Goal: Information Seeking & Learning: Learn about a topic

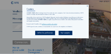
type input "[PERSON_NAME][EMAIL_ADDRESS][DOMAIN_NAME]"
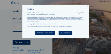
click at [87, 7] on icon at bounding box center [87, 7] width 2 height 2
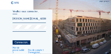
click at [61, 17] on img at bounding box center [72, 27] width 78 height 54
click at [14, 2] on img at bounding box center [15, 2] width 8 height 3
click at [16, 13] on div "Veuillez vous connecter." at bounding box center [29, 12] width 33 height 4
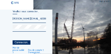
click at [37, 51] on link "Pas de compte ? S’enregistrer." at bounding box center [37, 51] width 18 height 5
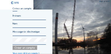
type input "[PERSON_NAME][EMAIL_ADDRESS][DOMAIN_NAME]"
click at [54, 29] on img at bounding box center [72, 27] width 78 height 54
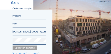
click at [84, 13] on img at bounding box center [72, 27] width 78 height 54
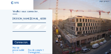
click at [21, 44] on div "Connexion." at bounding box center [22, 43] width 18 height 4
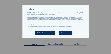
click at [87, 7] on icon at bounding box center [87, 7] width 2 height 2
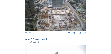
scroll to position [105, 0]
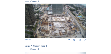
click at [44, 26] on img at bounding box center [55, 21] width 61 height 35
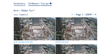
scroll to position [29, 0]
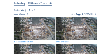
click at [71, 15] on icon at bounding box center [72, 14] width 3 height 3
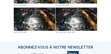
scroll to position [210, 0]
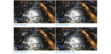
click at [26, 15] on img at bounding box center [34, 11] width 41 height 23
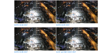
scroll to position [211, 0]
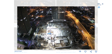
click at [16, 26] on icon at bounding box center [17, 27] width 3 height 4
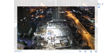
click at [16, 26] on icon at bounding box center [17, 27] width 3 height 4
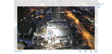
click at [16, 26] on icon at bounding box center [17, 27] width 3 height 4
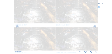
click at [16, 26] on icon at bounding box center [17, 27] width 3 height 4
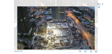
click at [16, 26] on icon at bounding box center [17, 27] width 3 height 4
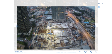
click at [16, 26] on icon at bounding box center [17, 27] width 3 height 4
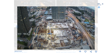
click at [16, 26] on icon at bounding box center [17, 27] width 3 height 4
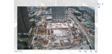
click at [16, 26] on icon at bounding box center [17, 27] width 3 height 4
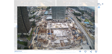
click at [16, 26] on icon at bounding box center [17, 27] width 3 height 4
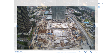
click at [16, 26] on icon at bounding box center [17, 27] width 3 height 4
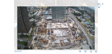
click at [16, 26] on icon at bounding box center [17, 27] width 3 height 4
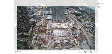
click at [16, 26] on icon at bounding box center [17, 27] width 3 height 4
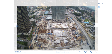
click at [96, 26] on icon at bounding box center [94, 27] width 3 height 4
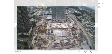
click at [96, 27] on icon at bounding box center [94, 27] width 3 height 4
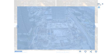
click at [96, 27] on icon at bounding box center [94, 27] width 3 height 4
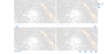
click at [96, 27] on icon at bounding box center [94, 27] width 3 height 4
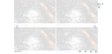
click at [96, 27] on icon at bounding box center [94, 27] width 3 height 4
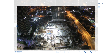
click at [96, 27] on icon at bounding box center [94, 27] width 3 height 4
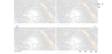
click at [96, 27] on icon at bounding box center [94, 27] width 3 height 4
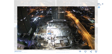
click at [96, 27] on icon at bounding box center [94, 27] width 3 height 4
click at [93, 26] on icon at bounding box center [94, 27] width 3 height 4
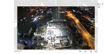
click at [93, 26] on icon at bounding box center [94, 27] width 3 height 4
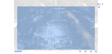
click at [94, 26] on icon at bounding box center [94, 27] width 3 height 4
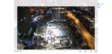
click at [94, 26] on icon at bounding box center [94, 27] width 3 height 4
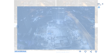
click at [95, 27] on icon at bounding box center [94, 27] width 3 height 4
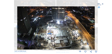
click at [95, 27] on icon at bounding box center [94, 27] width 3 height 4
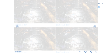
click at [95, 27] on icon at bounding box center [94, 27] width 3 height 4
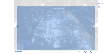
click at [95, 27] on icon at bounding box center [94, 27] width 3 height 4
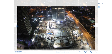
click at [95, 27] on icon at bounding box center [94, 27] width 3 height 4
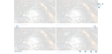
click at [95, 27] on icon at bounding box center [94, 27] width 3 height 4
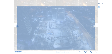
click at [95, 27] on icon at bounding box center [94, 27] width 3 height 4
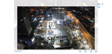
click at [95, 27] on icon at bounding box center [94, 27] width 3 height 4
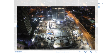
click at [95, 27] on icon at bounding box center [94, 27] width 3 height 4
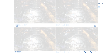
click at [95, 27] on icon at bounding box center [94, 27] width 3 height 4
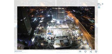
click at [95, 27] on icon at bounding box center [94, 27] width 3 height 4
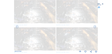
click at [95, 27] on icon at bounding box center [94, 27] width 3 height 4
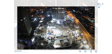
click at [95, 27] on icon at bounding box center [94, 27] width 3 height 4
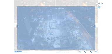
click at [95, 27] on icon at bounding box center [94, 27] width 3 height 4
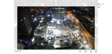
click at [95, 27] on icon at bounding box center [94, 27] width 3 height 4
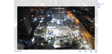
click at [95, 27] on icon at bounding box center [94, 27] width 3 height 4
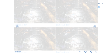
click at [95, 27] on icon at bounding box center [94, 27] width 3 height 4
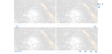
click at [95, 27] on icon at bounding box center [94, 27] width 3 height 4
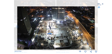
click at [95, 27] on icon at bounding box center [94, 27] width 3 height 4
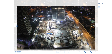
click at [94, 27] on icon at bounding box center [94, 27] width 3 height 4
click at [95, 26] on icon at bounding box center [94, 27] width 3 height 4
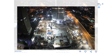
click at [95, 26] on icon at bounding box center [94, 27] width 3 height 4
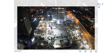
click at [95, 26] on icon at bounding box center [94, 27] width 3 height 4
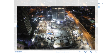
click at [95, 26] on icon at bounding box center [94, 27] width 3 height 4
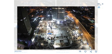
click at [95, 26] on icon at bounding box center [94, 27] width 3 height 4
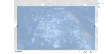
click at [95, 26] on icon at bounding box center [94, 27] width 3 height 4
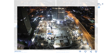
click at [95, 26] on icon at bounding box center [94, 27] width 3 height 4
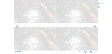
click at [95, 26] on icon at bounding box center [94, 27] width 3 height 4
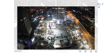
click at [95, 26] on icon at bounding box center [94, 27] width 3 height 4
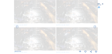
click at [95, 26] on icon at bounding box center [94, 27] width 3 height 4
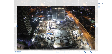
click at [95, 26] on icon at bounding box center [94, 27] width 3 height 4
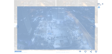
click at [95, 26] on icon at bounding box center [94, 27] width 3 height 4
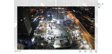
click at [95, 26] on icon at bounding box center [94, 27] width 3 height 4
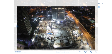
click at [95, 26] on icon at bounding box center [94, 27] width 3 height 4
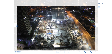
click at [94, 26] on div "Faites défiler pour voyager dans le temps | Appuyez sur le bouton 'Alt' + faite…" at bounding box center [56, 27] width 112 height 54
click at [94, 26] on icon at bounding box center [94, 27] width 3 height 4
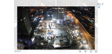
click at [94, 26] on icon at bounding box center [94, 27] width 3 height 4
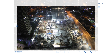
click at [94, 26] on icon at bounding box center [94, 27] width 3 height 4
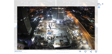
click at [94, 26] on icon at bounding box center [94, 27] width 3 height 4
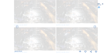
click at [94, 26] on icon at bounding box center [94, 27] width 3 height 4
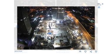
click at [94, 26] on icon at bounding box center [94, 27] width 3 height 4
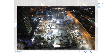
click at [94, 26] on icon at bounding box center [94, 27] width 3 height 4
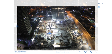
click at [94, 26] on icon at bounding box center [94, 27] width 3 height 4
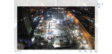
click at [94, 26] on icon at bounding box center [94, 27] width 3 height 4
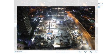
click at [94, 26] on icon at bounding box center [94, 27] width 3 height 4
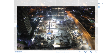
click at [94, 26] on icon at bounding box center [94, 27] width 3 height 4
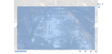
click at [94, 26] on icon at bounding box center [94, 27] width 3 height 4
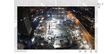
click at [94, 26] on icon at bounding box center [94, 27] width 3 height 4
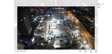
click at [94, 26] on icon at bounding box center [94, 27] width 3 height 4
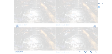
click at [94, 26] on icon at bounding box center [94, 27] width 3 height 4
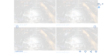
click at [94, 26] on icon at bounding box center [94, 27] width 3 height 4
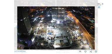
click at [94, 26] on icon at bounding box center [94, 27] width 3 height 4
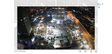
click at [94, 26] on icon at bounding box center [94, 27] width 3 height 4
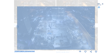
click at [94, 26] on icon at bounding box center [94, 27] width 3 height 4
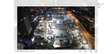
click at [94, 26] on icon at bounding box center [94, 27] width 3 height 4
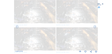
click at [94, 26] on icon at bounding box center [94, 27] width 3 height 4
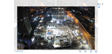
click at [94, 26] on icon at bounding box center [94, 27] width 3 height 4
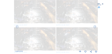
click at [94, 26] on icon at bounding box center [94, 27] width 3 height 4
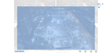
drag, startPoint x: 95, startPoint y: 26, endPoint x: 100, endPoint y: 25, distance: 5.3
click at [100, 25] on div "Faites défiler pour voyager dans le temps | Appuyez sur le bouton 'Alt' + faite…" at bounding box center [56, 27] width 112 height 54
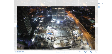
click at [95, 27] on icon at bounding box center [94, 27] width 3 height 4
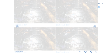
click at [95, 27] on icon at bounding box center [94, 27] width 3 height 4
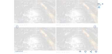
click at [95, 27] on icon at bounding box center [94, 27] width 3 height 4
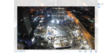
click at [95, 27] on icon at bounding box center [94, 27] width 3 height 4
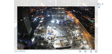
click at [95, 27] on icon at bounding box center [94, 27] width 3 height 4
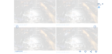
click at [95, 27] on icon at bounding box center [94, 27] width 3 height 4
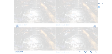
click at [95, 27] on icon at bounding box center [94, 27] width 3 height 4
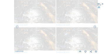
click at [95, 27] on icon at bounding box center [94, 27] width 3 height 4
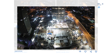
click at [95, 27] on icon at bounding box center [94, 27] width 3 height 4
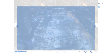
click at [95, 27] on icon at bounding box center [94, 27] width 3 height 4
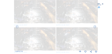
click at [95, 27] on icon at bounding box center [94, 27] width 3 height 4
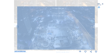
click at [95, 27] on icon at bounding box center [94, 27] width 3 height 4
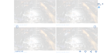
click at [95, 27] on icon at bounding box center [94, 27] width 3 height 4
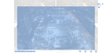
click at [95, 27] on icon at bounding box center [94, 27] width 3 height 4
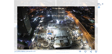
click at [95, 27] on icon at bounding box center [94, 27] width 3 height 4
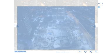
click at [95, 27] on icon at bounding box center [94, 27] width 3 height 4
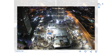
click at [95, 27] on div "Th [DATE] 19:00" at bounding box center [56, 29] width 83 height 47
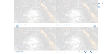
click at [95, 27] on icon at bounding box center [94, 27] width 3 height 4
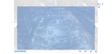
click at [95, 27] on icon at bounding box center [94, 27] width 3 height 4
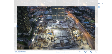
click at [95, 27] on icon at bounding box center [94, 27] width 3 height 4
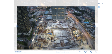
click at [95, 27] on icon at bounding box center [94, 27] width 3 height 4
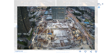
click at [95, 27] on icon at bounding box center [94, 27] width 3 height 4
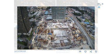
click at [95, 27] on icon at bounding box center [94, 27] width 3 height 4
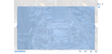
click at [95, 27] on icon at bounding box center [94, 27] width 3 height 4
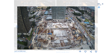
click at [95, 27] on icon at bounding box center [94, 27] width 3 height 4
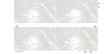
click at [95, 27] on icon at bounding box center [94, 27] width 3 height 4
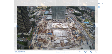
click at [95, 27] on icon at bounding box center [94, 27] width 3 height 4
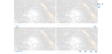
click at [95, 27] on icon at bounding box center [94, 27] width 3 height 4
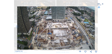
click at [95, 27] on icon at bounding box center [94, 27] width 3 height 4
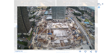
click at [95, 27] on icon at bounding box center [94, 27] width 3 height 4
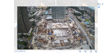
click at [95, 27] on icon at bounding box center [94, 27] width 3 height 4
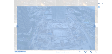
click at [95, 27] on icon at bounding box center [94, 27] width 3 height 4
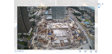
click at [95, 26] on icon at bounding box center [94, 27] width 3 height 4
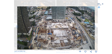
click at [95, 26] on icon at bounding box center [94, 27] width 3 height 4
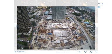
click at [95, 26] on icon at bounding box center [94, 27] width 3 height 4
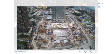
click at [95, 26] on icon at bounding box center [94, 27] width 3 height 4
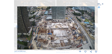
click at [95, 26] on icon at bounding box center [94, 27] width 3 height 4
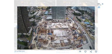
click at [95, 26] on icon at bounding box center [94, 27] width 3 height 4
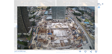
click at [95, 26] on icon at bounding box center [94, 27] width 3 height 4
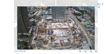
click at [95, 26] on icon at bounding box center [94, 27] width 3 height 4
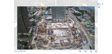
click at [95, 26] on icon at bounding box center [94, 27] width 3 height 4
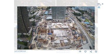
click at [95, 26] on icon at bounding box center [94, 27] width 3 height 4
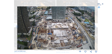
click at [95, 26] on icon at bounding box center [94, 27] width 3 height 4
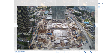
click at [17, 27] on icon at bounding box center [17, 27] width 3 height 4
click at [17, 26] on icon at bounding box center [17, 27] width 3 height 4
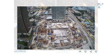
click at [17, 26] on icon at bounding box center [17, 27] width 3 height 4
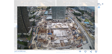
click at [27, 33] on img at bounding box center [56, 28] width 78 height 44
